Goal: Check status: Check status

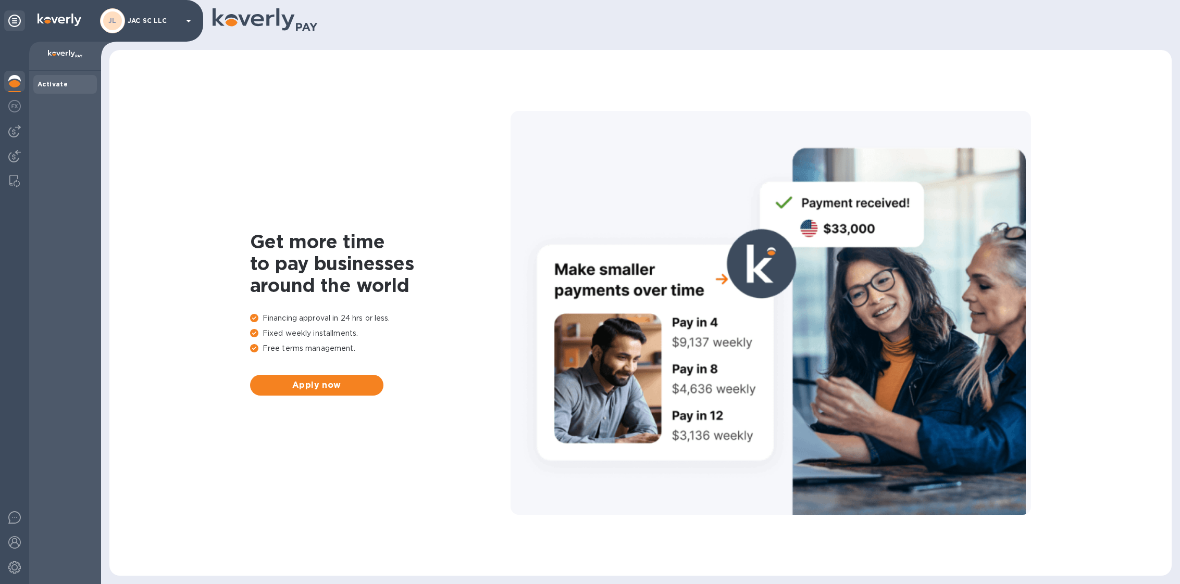
click at [158, 15] on div "JL JAC SC LLC" at bounding box center [147, 20] width 95 height 25
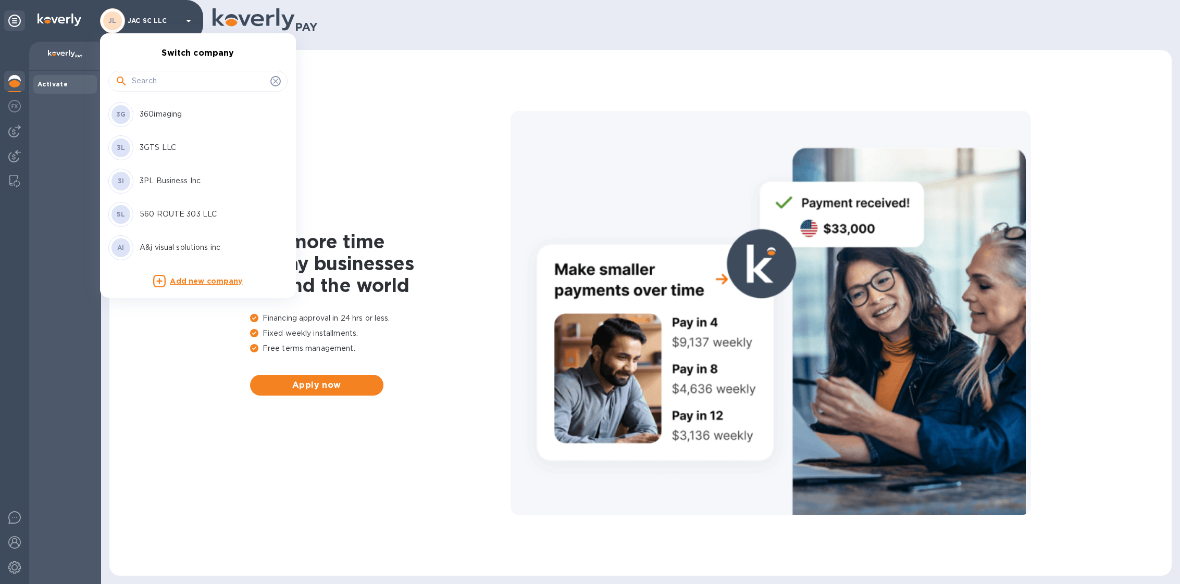
click at [167, 81] on input "text" at bounding box center [199, 81] width 134 height 16
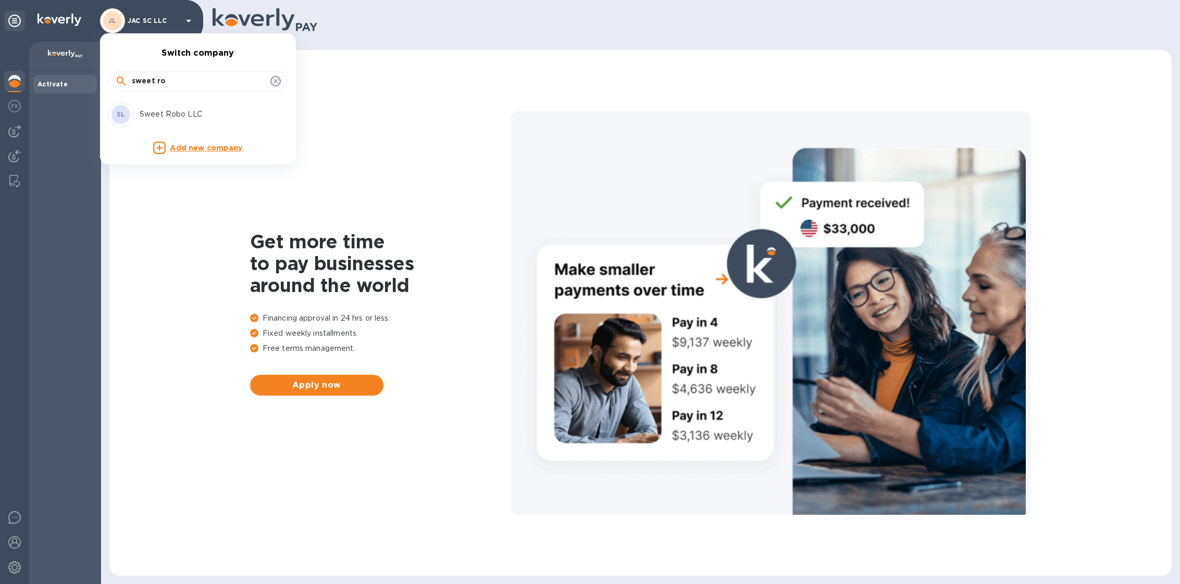
type input "sweet ro"
click at [180, 108] on div "[PERSON_NAME] Robo LLC" at bounding box center [189, 114] width 162 height 25
